Goal: Task Accomplishment & Management: Manage account settings

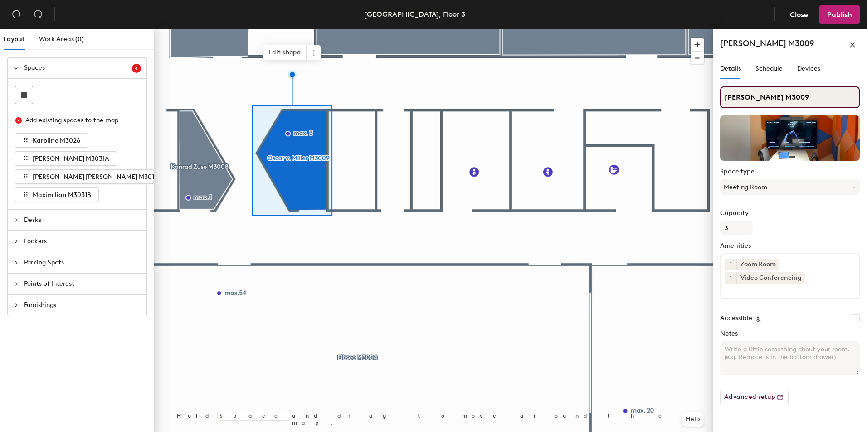
click at [800, 95] on input "[PERSON_NAME] M3009" at bounding box center [790, 98] width 140 height 22
click at [799, 96] on input "[PERSON_NAME] M3009" at bounding box center [790, 98] width 140 height 22
type input "[PERSON_NAME] M3007"
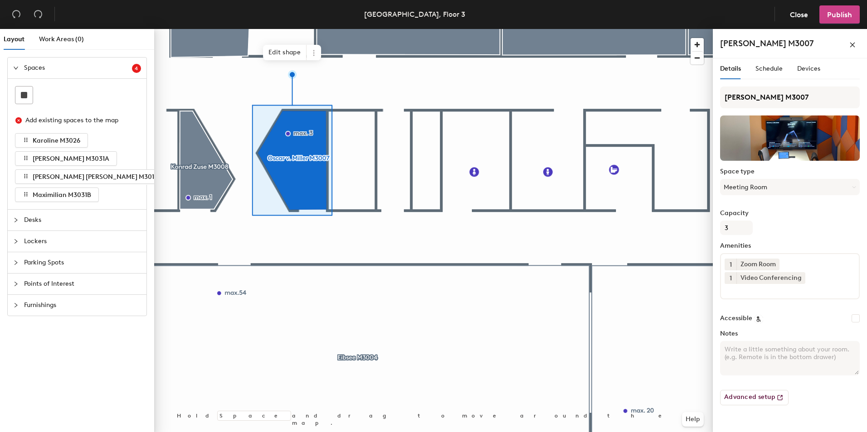
click at [848, 14] on span "Publish" at bounding box center [839, 14] width 25 height 9
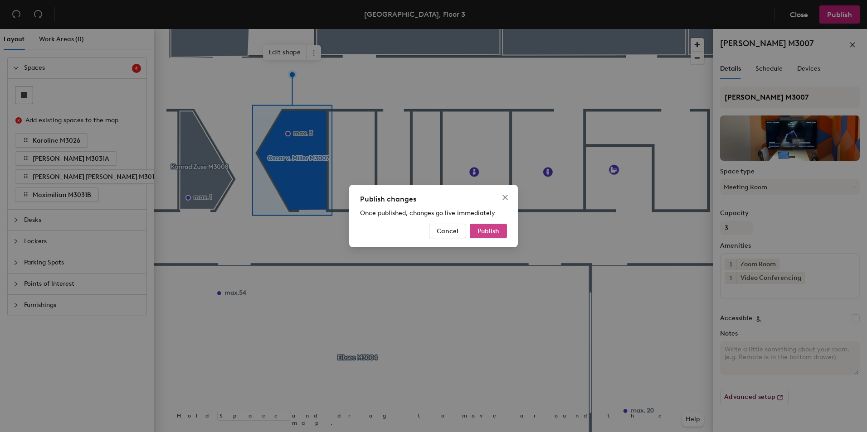
click at [489, 230] on span "Publish" at bounding box center [488, 232] width 22 height 8
